Goal: Information Seeking & Learning: Learn about a topic

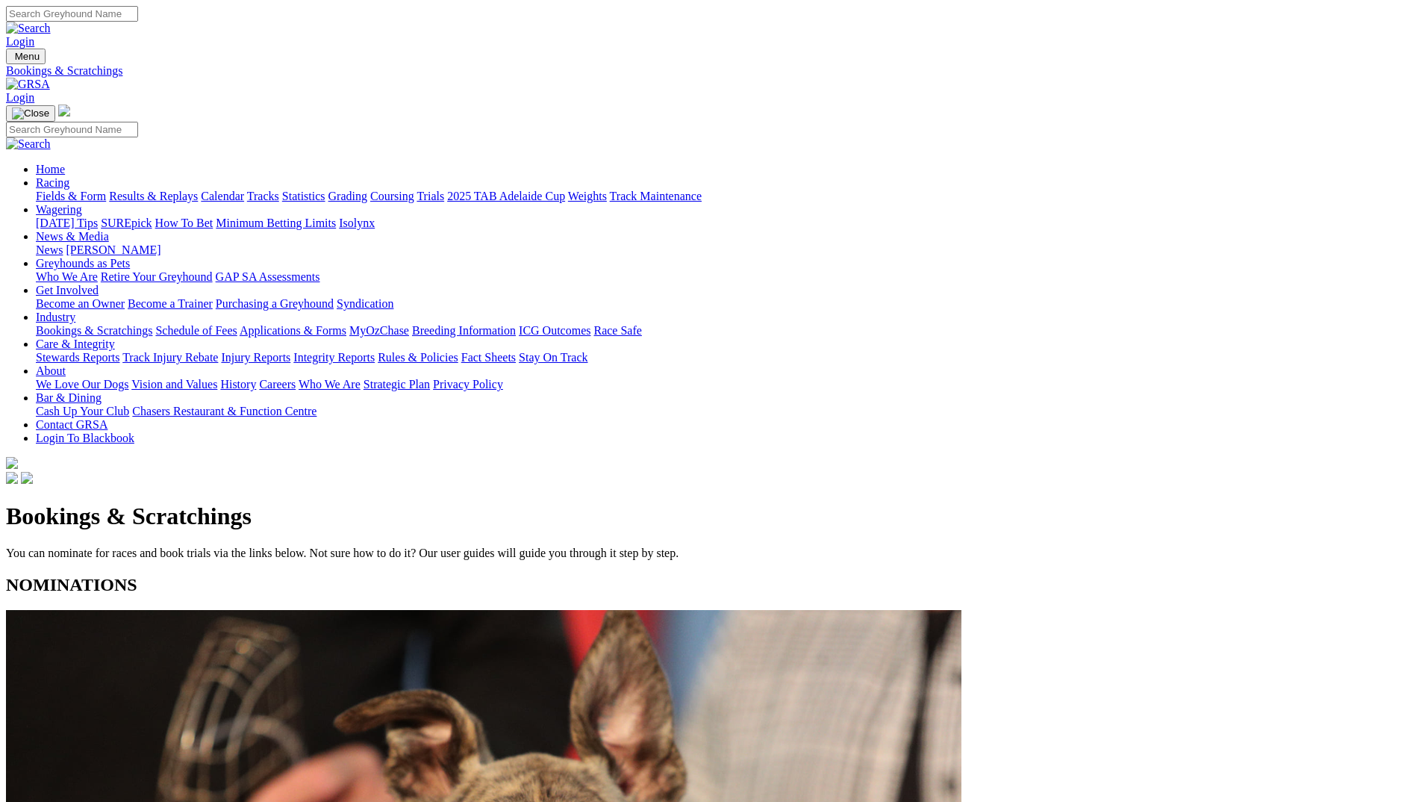
click at [106, 190] on link "Fields & Form" at bounding box center [71, 196] width 70 height 13
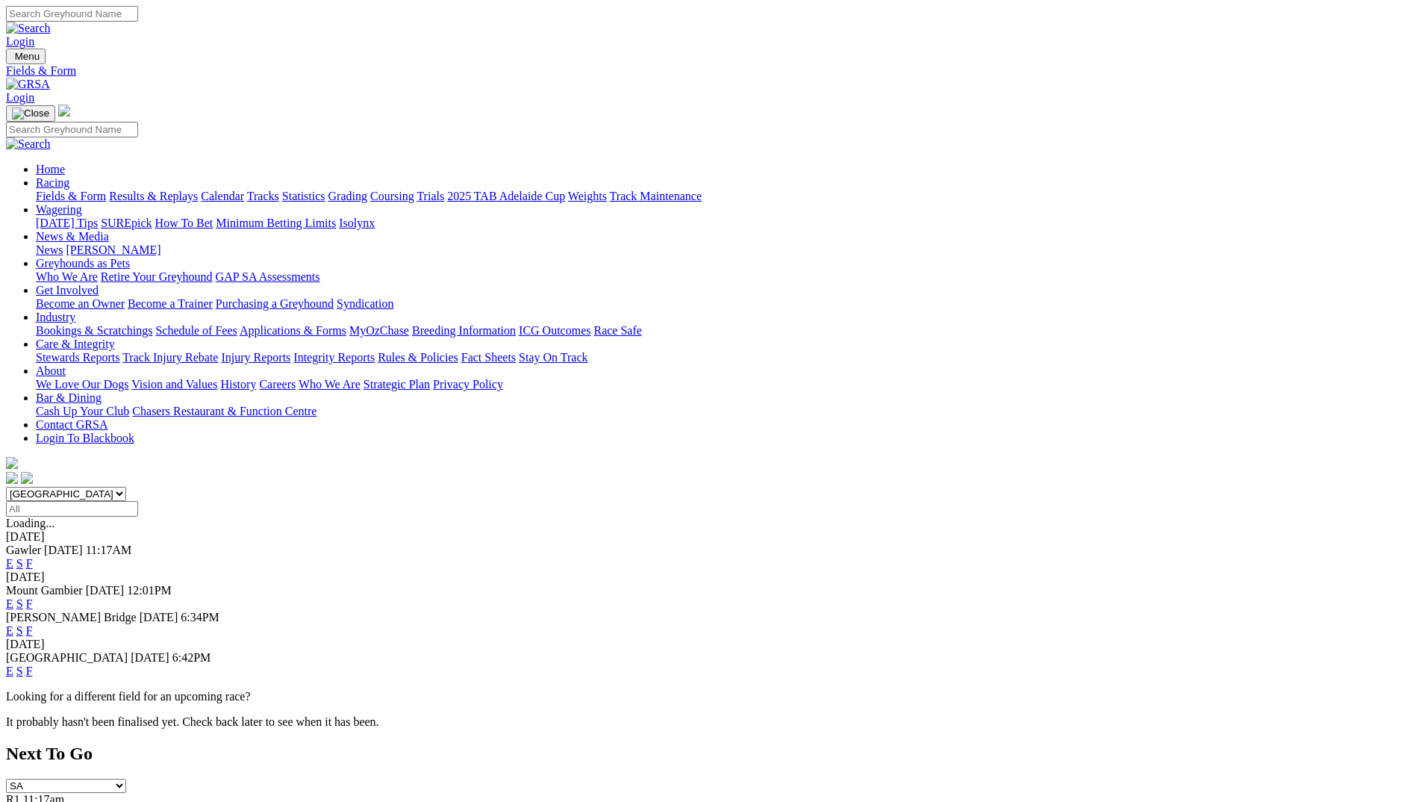
click at [33, 664] on link "F" at bounding box center [29, 670] width 7 height 13
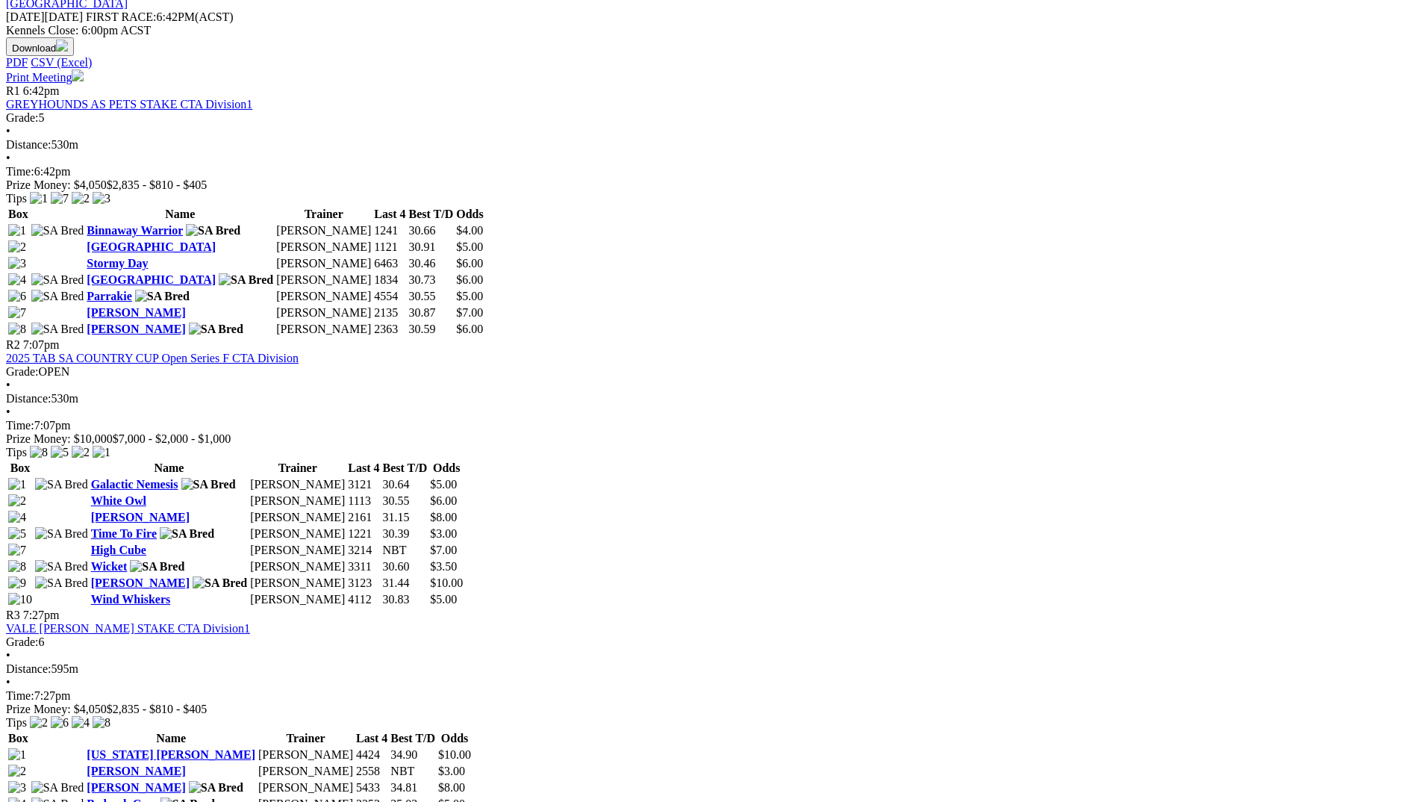
scroll to position [672, 0]
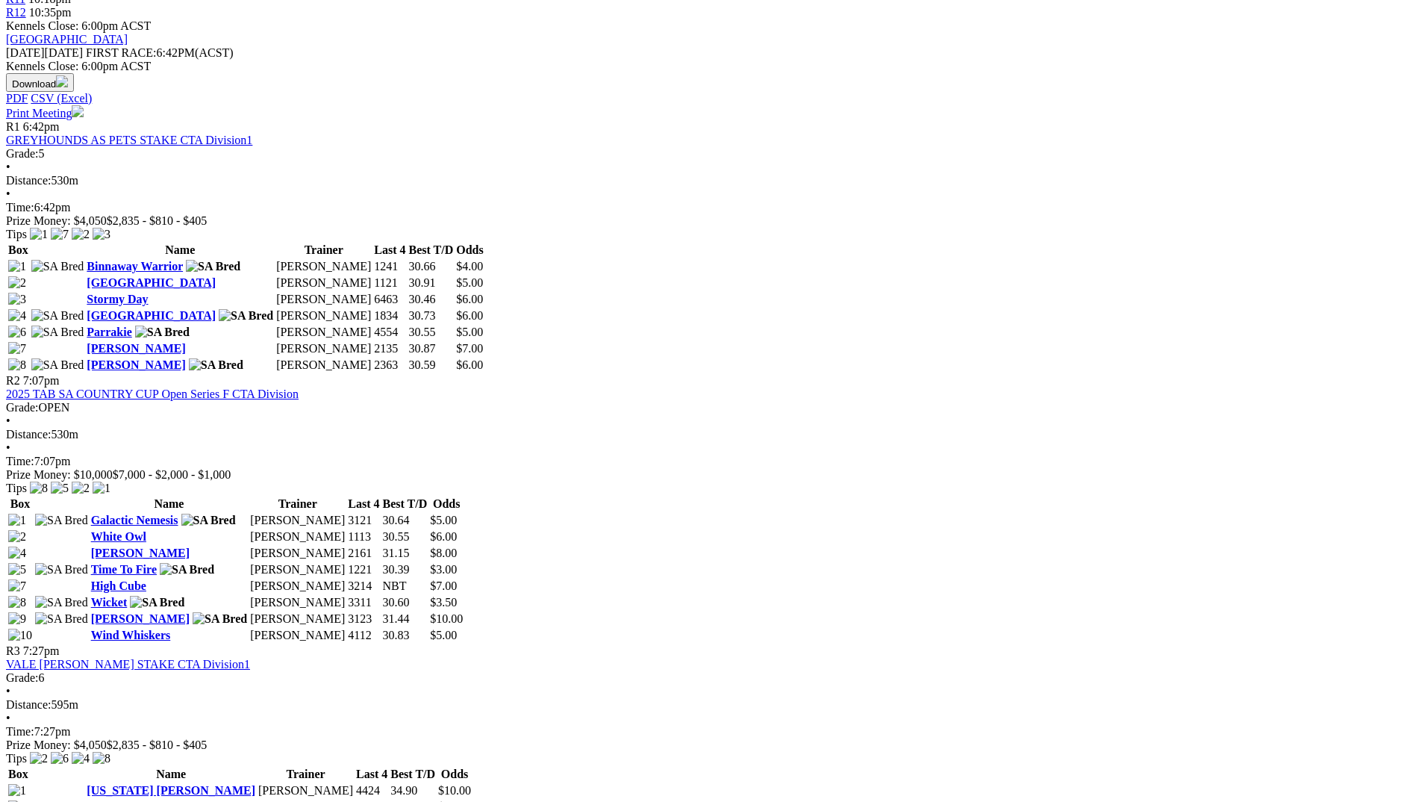
drag, startPoint x: 281, startPoint y: 302, endPoint x: 405, endPoint y: 302, distance: 123.9
drag, startPoint x: 405, startPoint y: 302, endPoint x: 360, endPoint y: 319, distance: 48.4
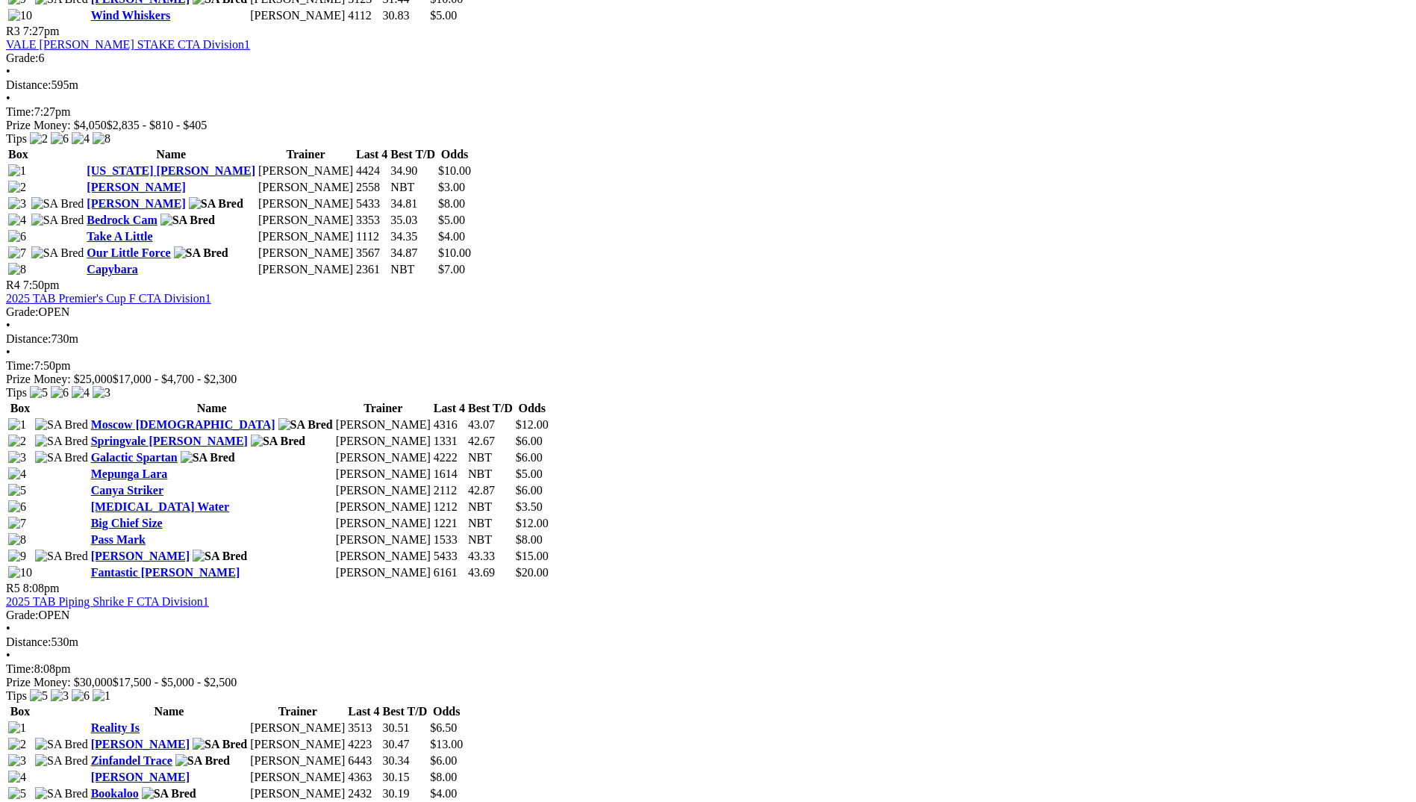
scroll to position [1418, 0]
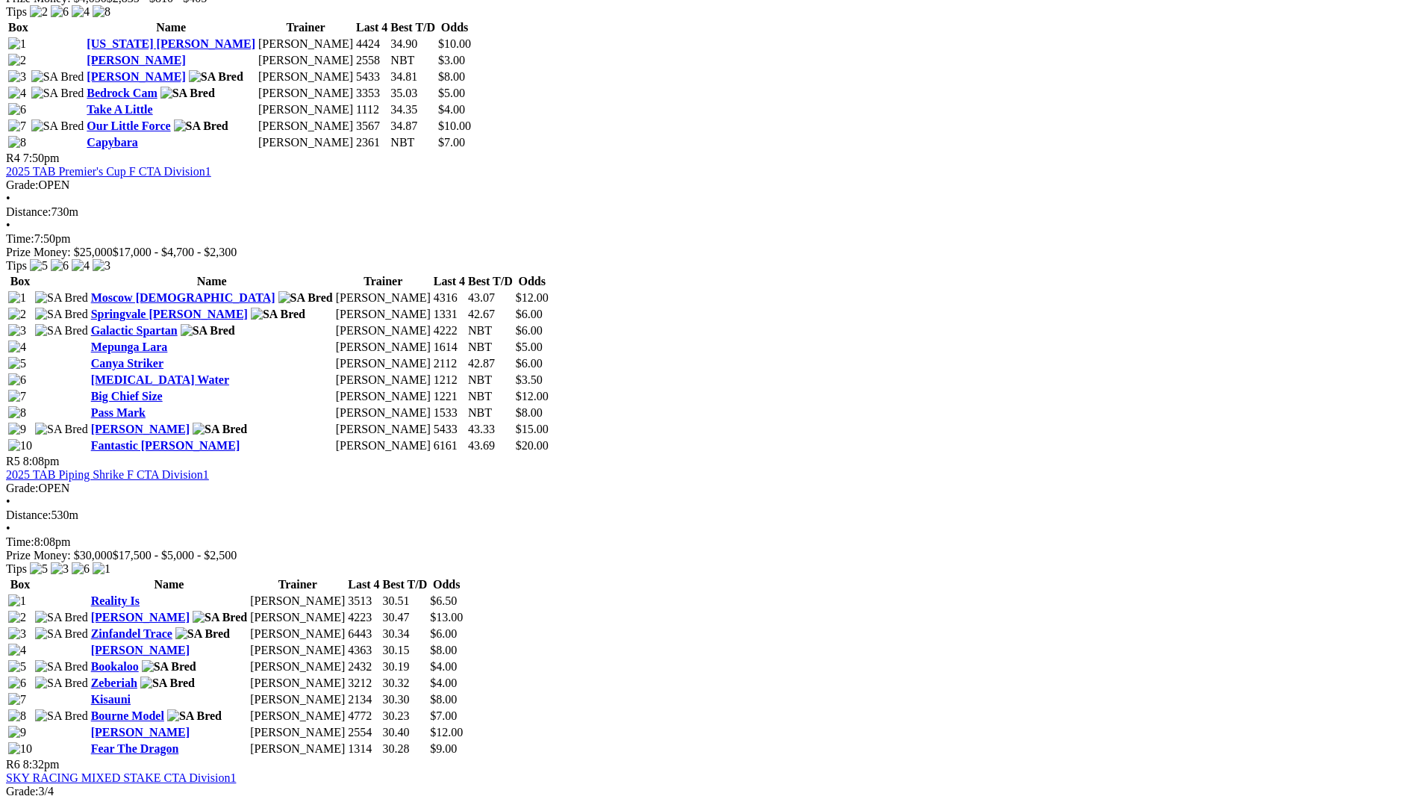
drag, startPoint x: 402, startPoint y: 237, endPoint x: 535, endPoint y: 248, distance: 132.6
drag, startPoint x: 523, startPoint y: 538, endPoint x: 260, endPoint y: 545, distance: 263.6
drag, startPoint x: 260, startPoint y: 545, endPoint x: 381, endPoint y: 554, distance: 122.0
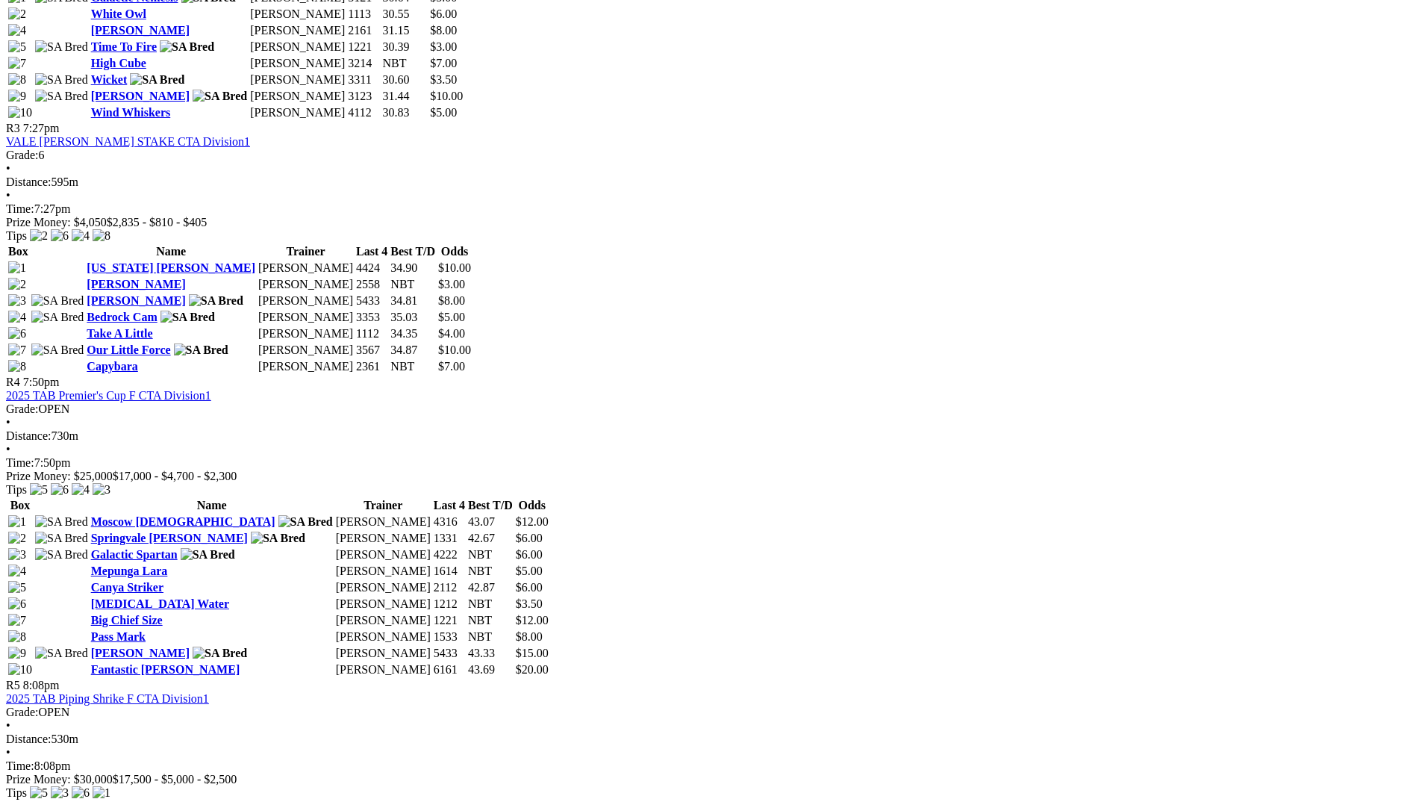
scroll to position [1120, 0]
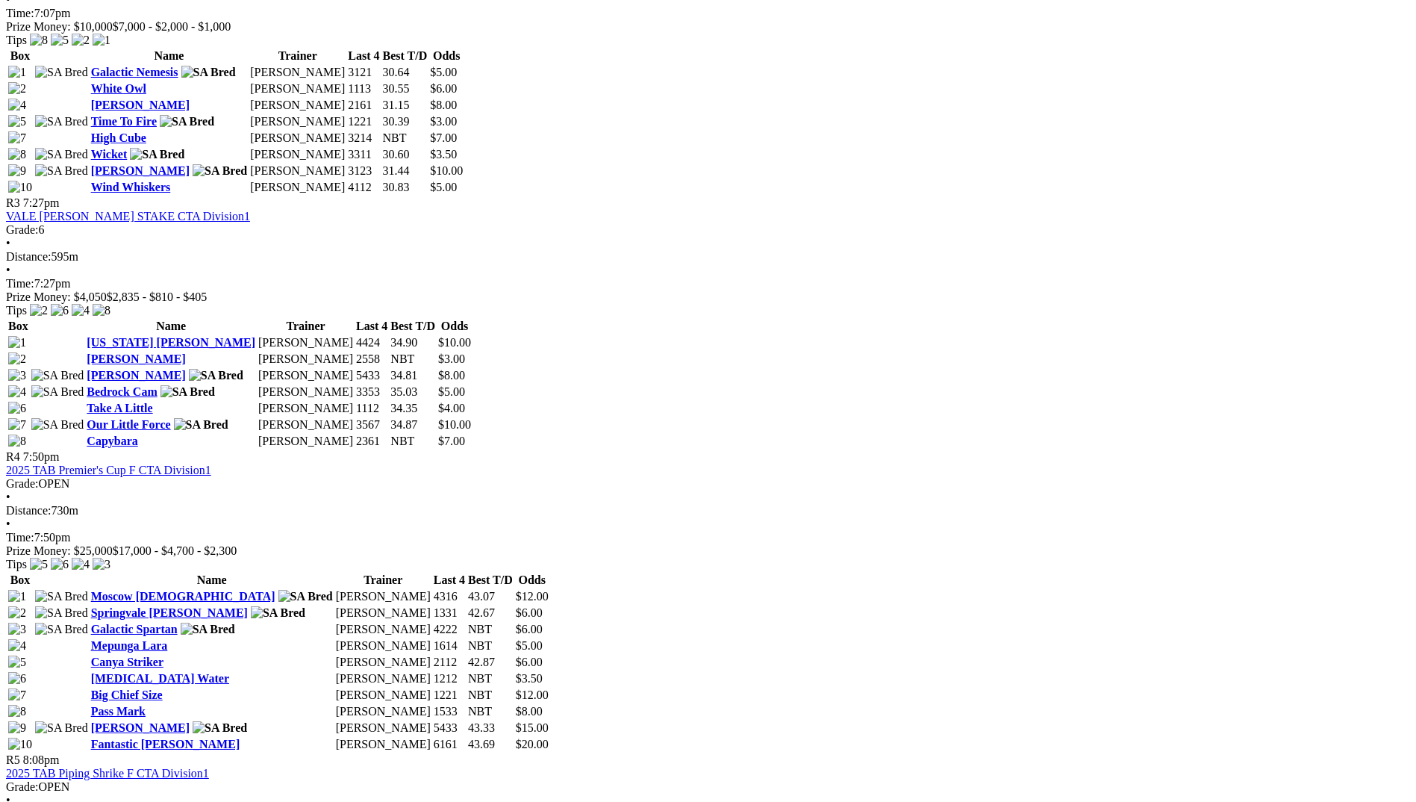
drag, startPoint x: 348, startPoint y: 168, endPoint x: 258, endPoint y: 168, distance: 89.6
drag, startPoint x: 258, startPoint y: 168, endPoint x: 346, endPoint y: 175, distance: 87.7
drag, startPoint x: 400, startPoint y: 100, endPoint x: 457, endPoint y: 94, distance: 57.1
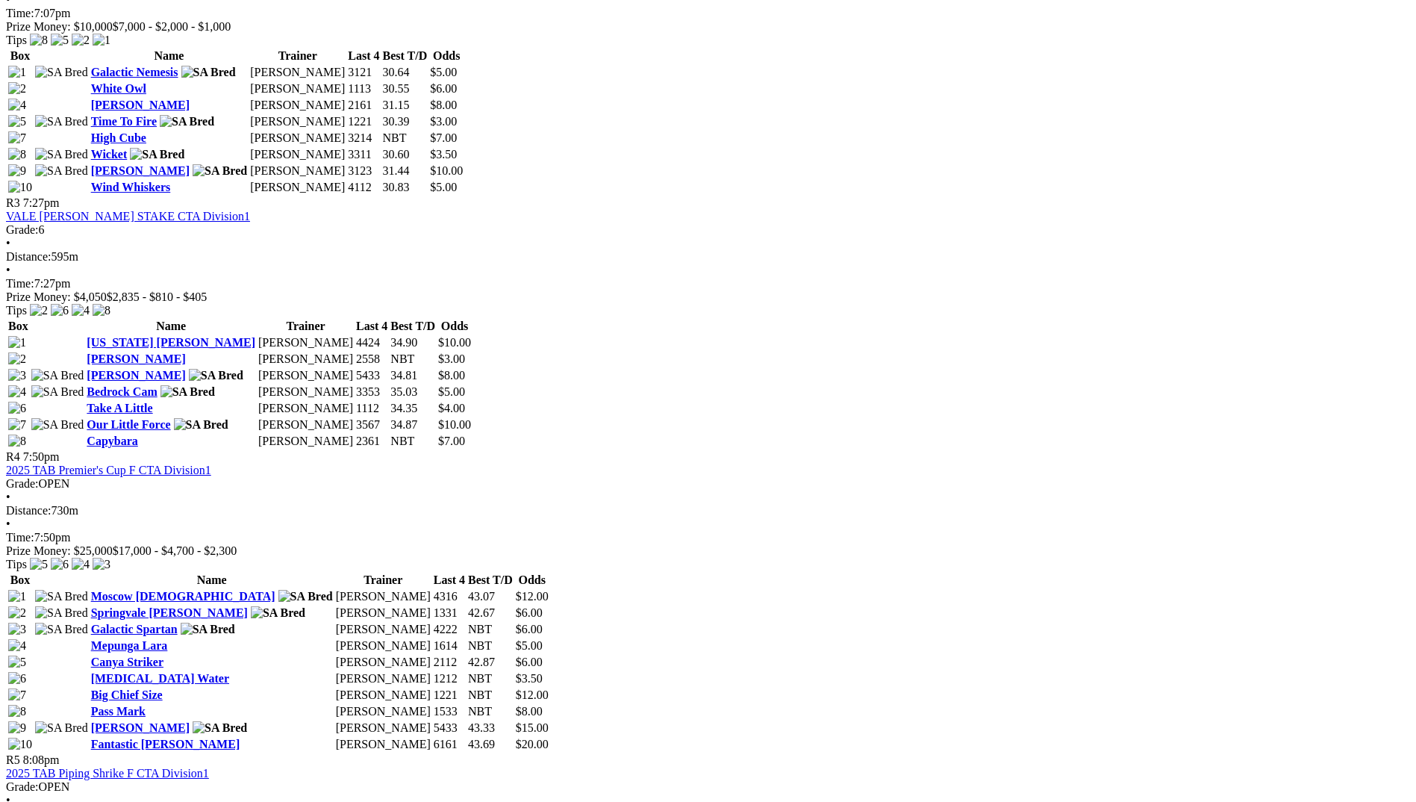
drag, startPoint x: 457, startPoint y: 94, endPoint x: 440, endPoint y: 114, distance: 26.5
click at [440, 753] on div "R5 8:08pm 2025 TAB Piping Shrike F CTA Division1 Grade: OPEN • Distance: 530m •…" at bounding box center [708, 807] width 1404 height 108
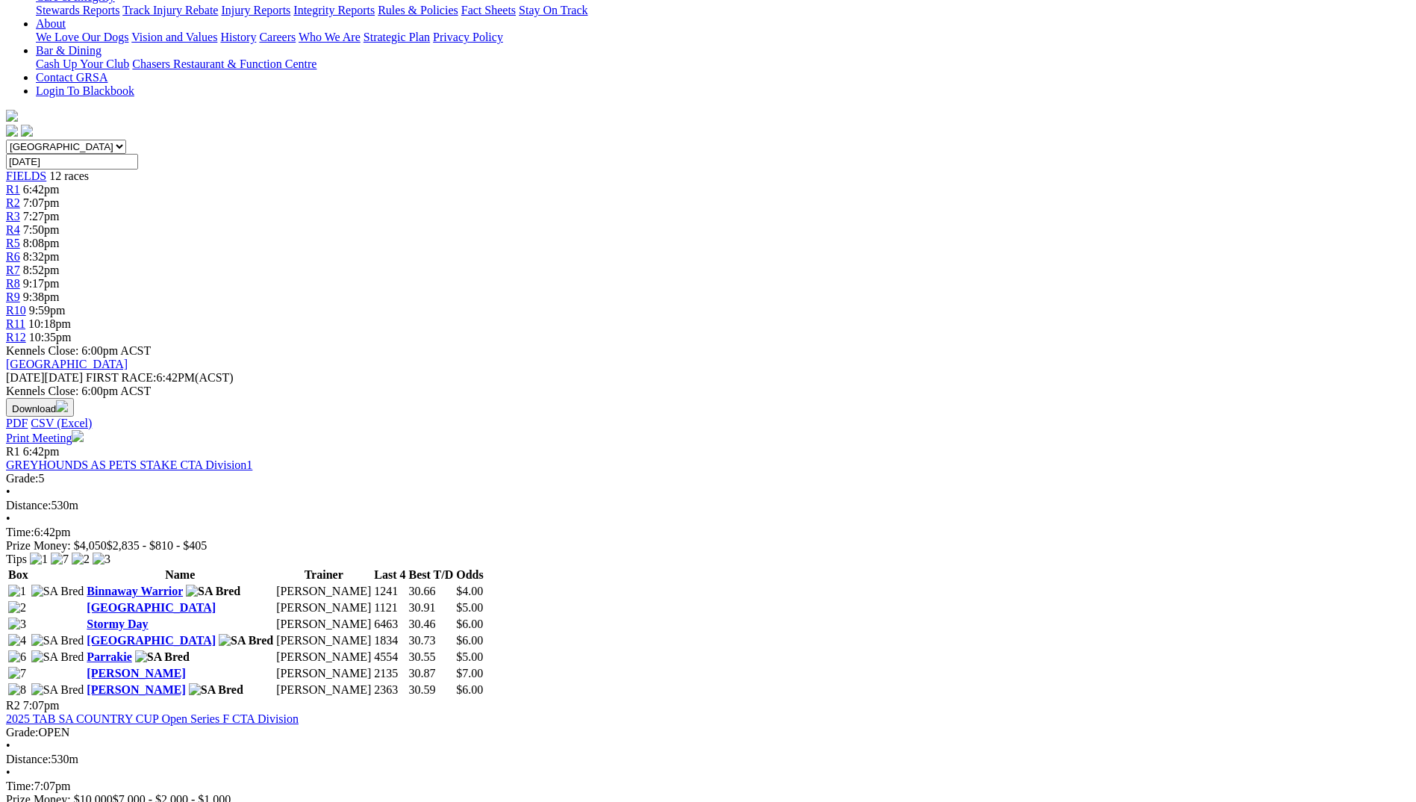
scroll to position [448, 0]
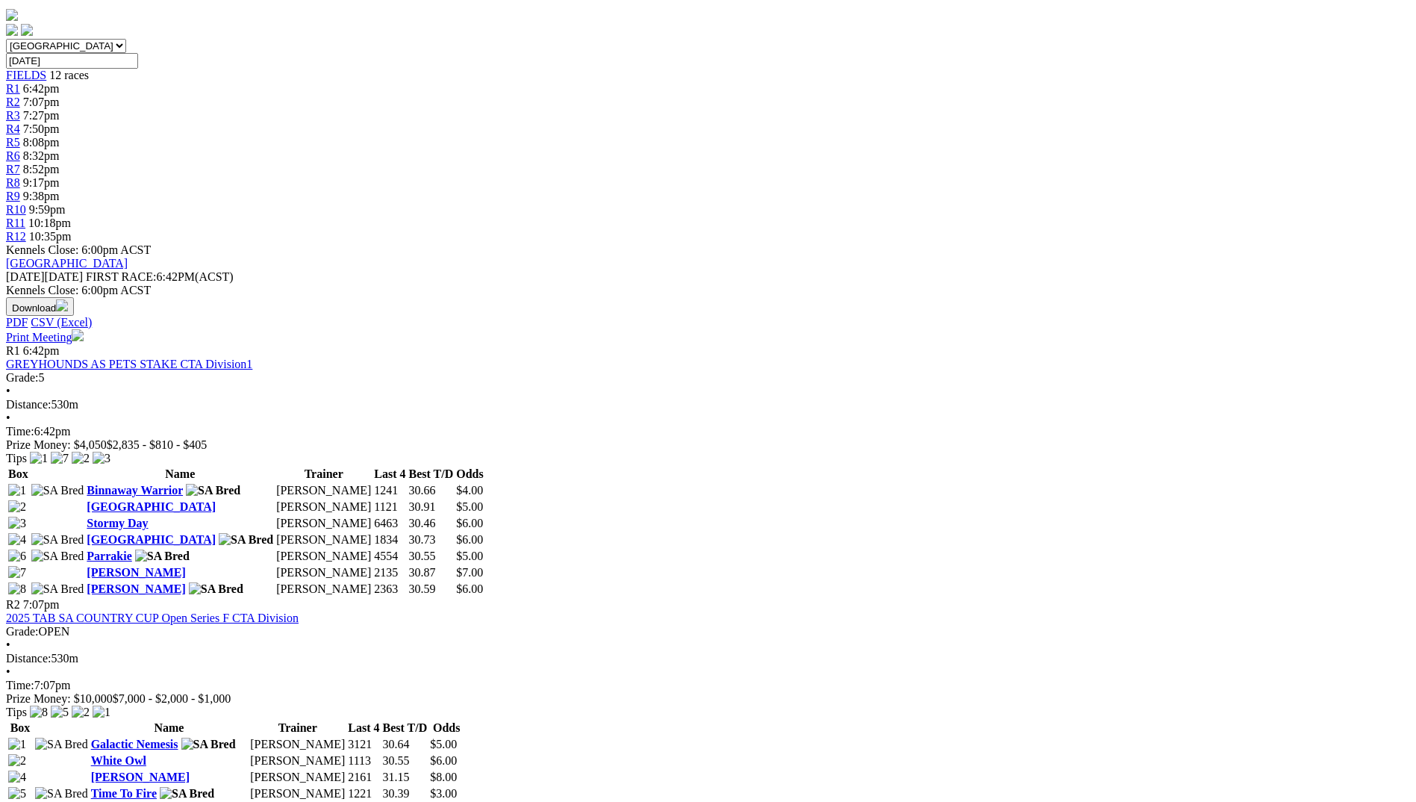
drag, startPoint x: 886, startPoint y: 321, endPoint x: 930, endPoint y: 325, distance: 44.3
drag, startPoint x: 930, startPoint y: 325, endPoint x: 922, endPoint y: 340, distance: 17.0
